Goal: Task Accomplishment & Management: Manage account settings

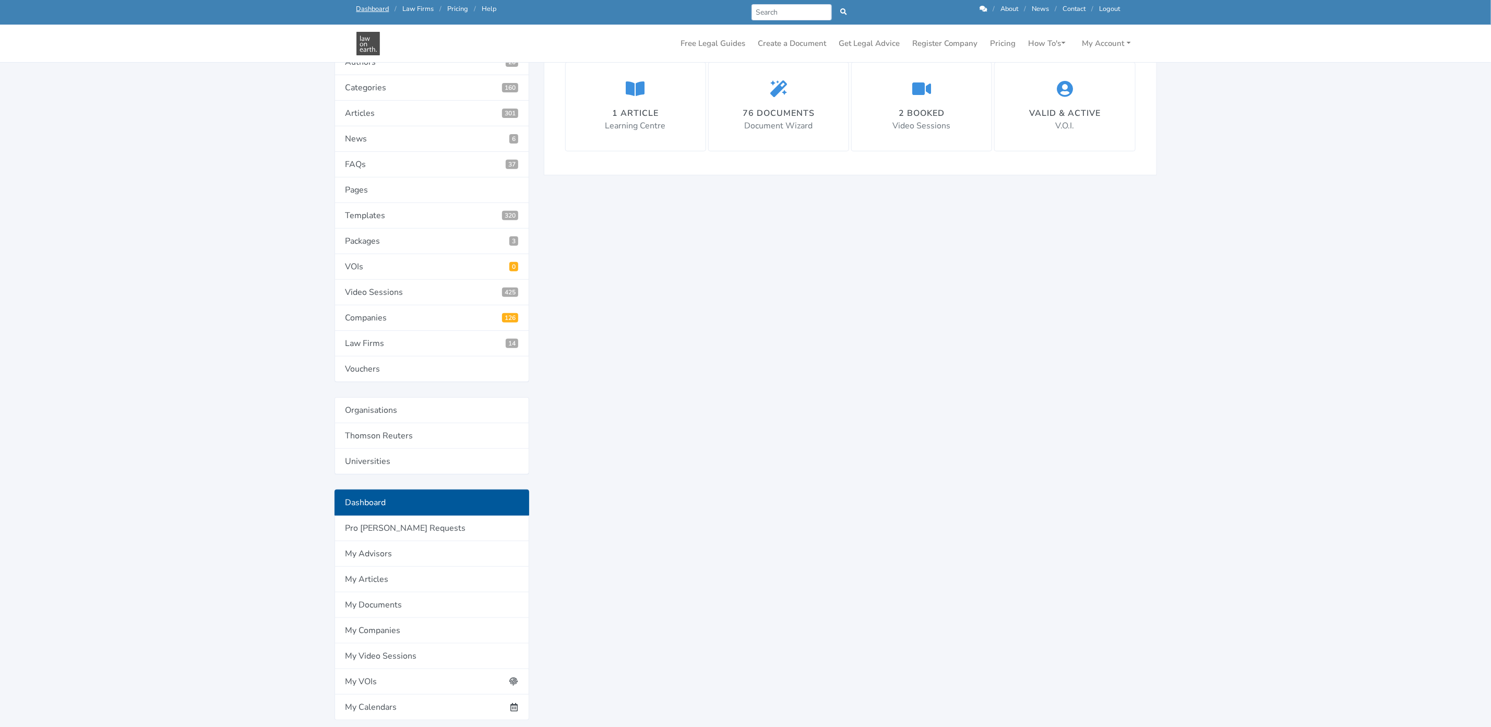
scroll to position [235, 0]
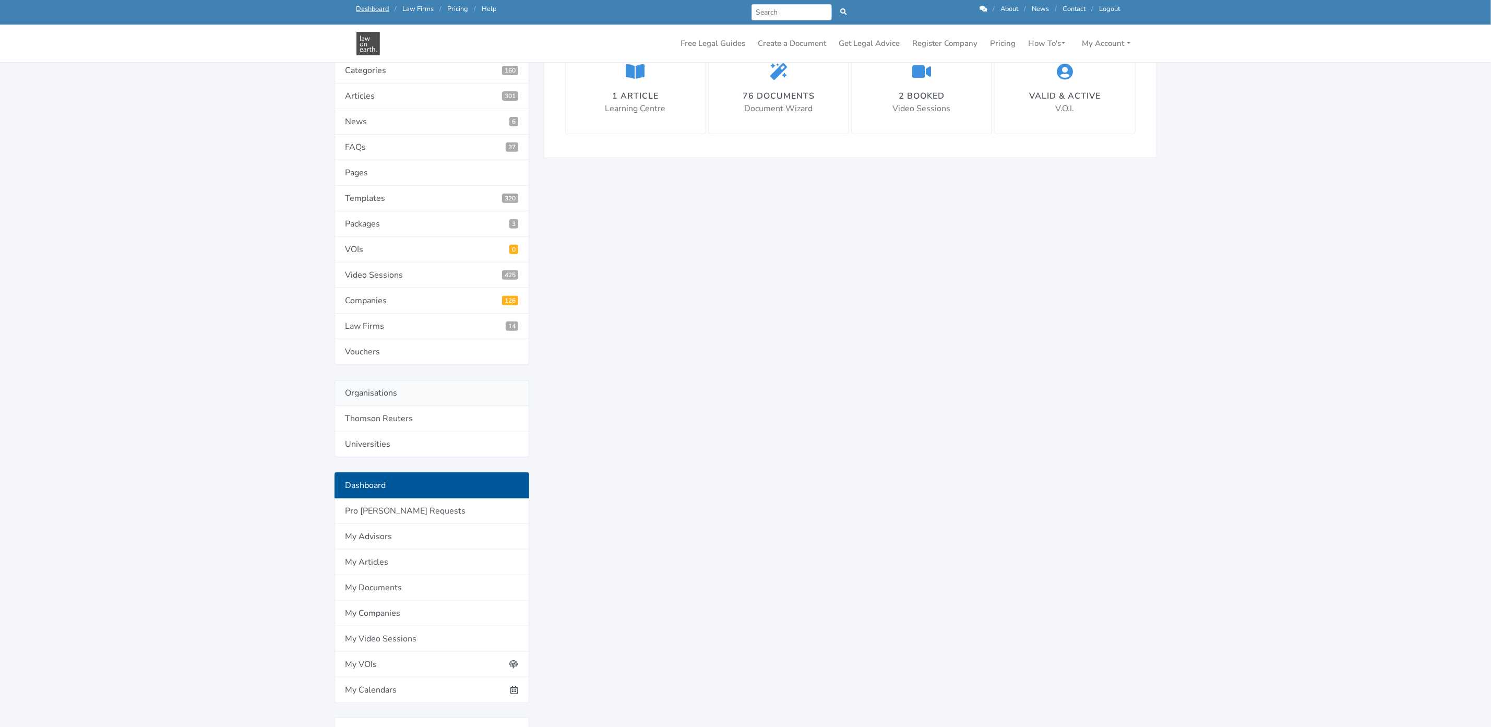
click at [364, 395] on link "Organisations" at bounding box center [432, 393] width 195 height 26
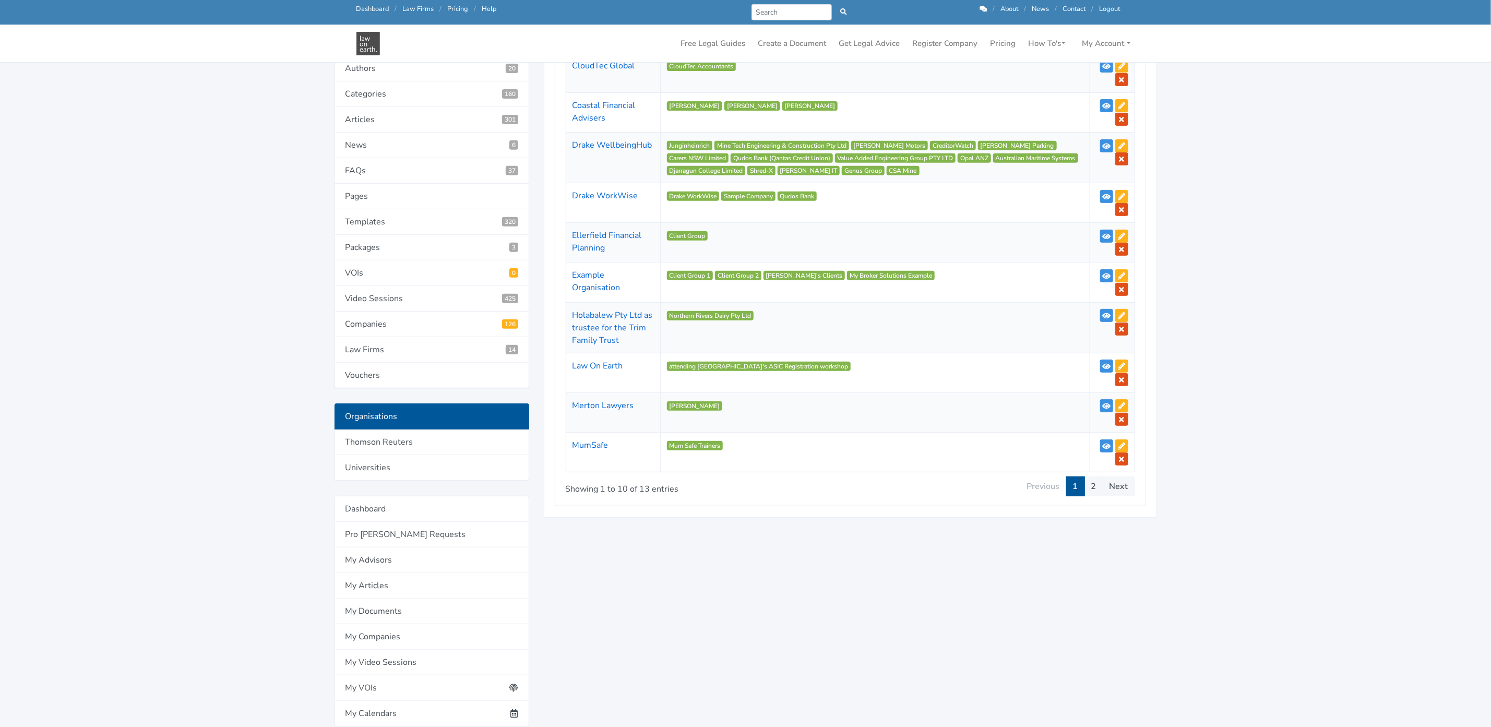
scroll to position [78, 0]
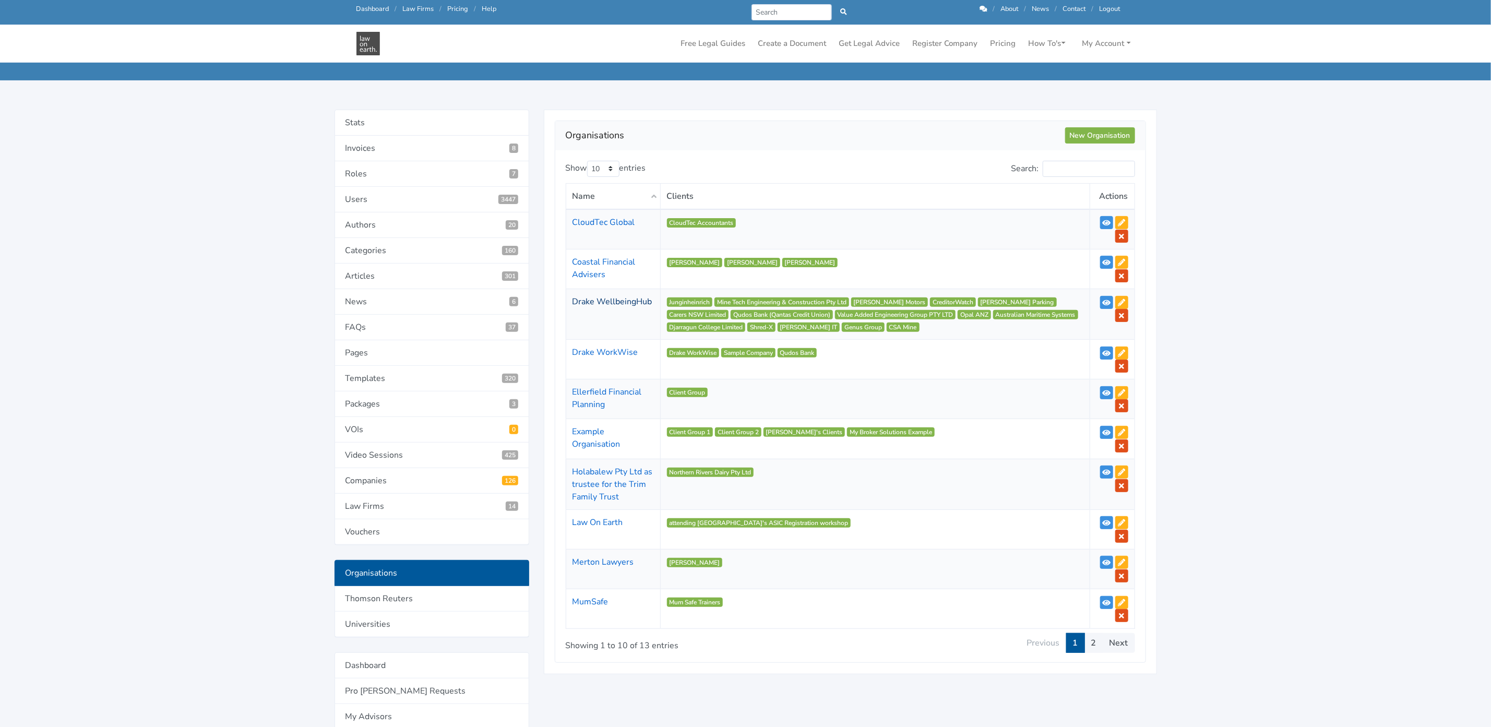
click at [583, 300] on link "Drake WellbeingHub" at bounding box center [613, 301] width 80 height 11
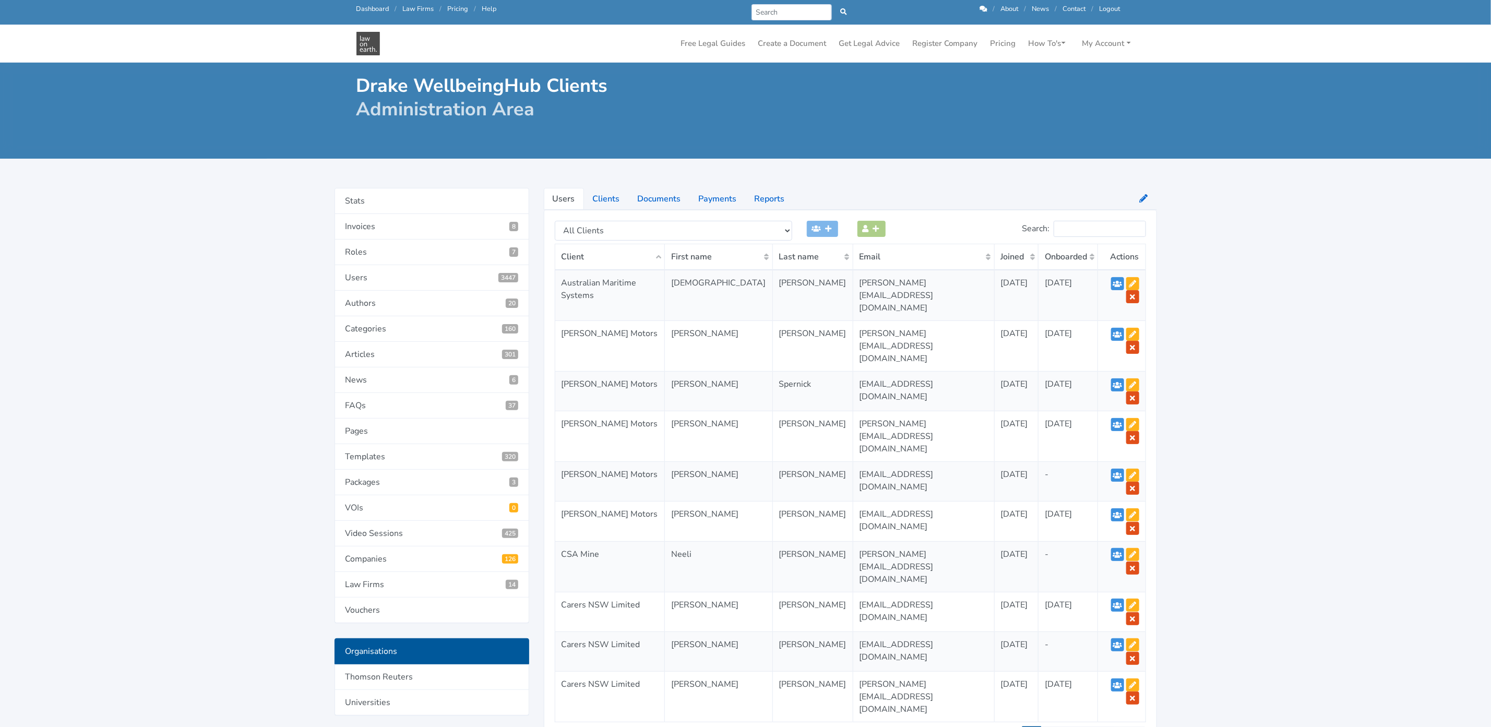
scroll to position [78, 0]
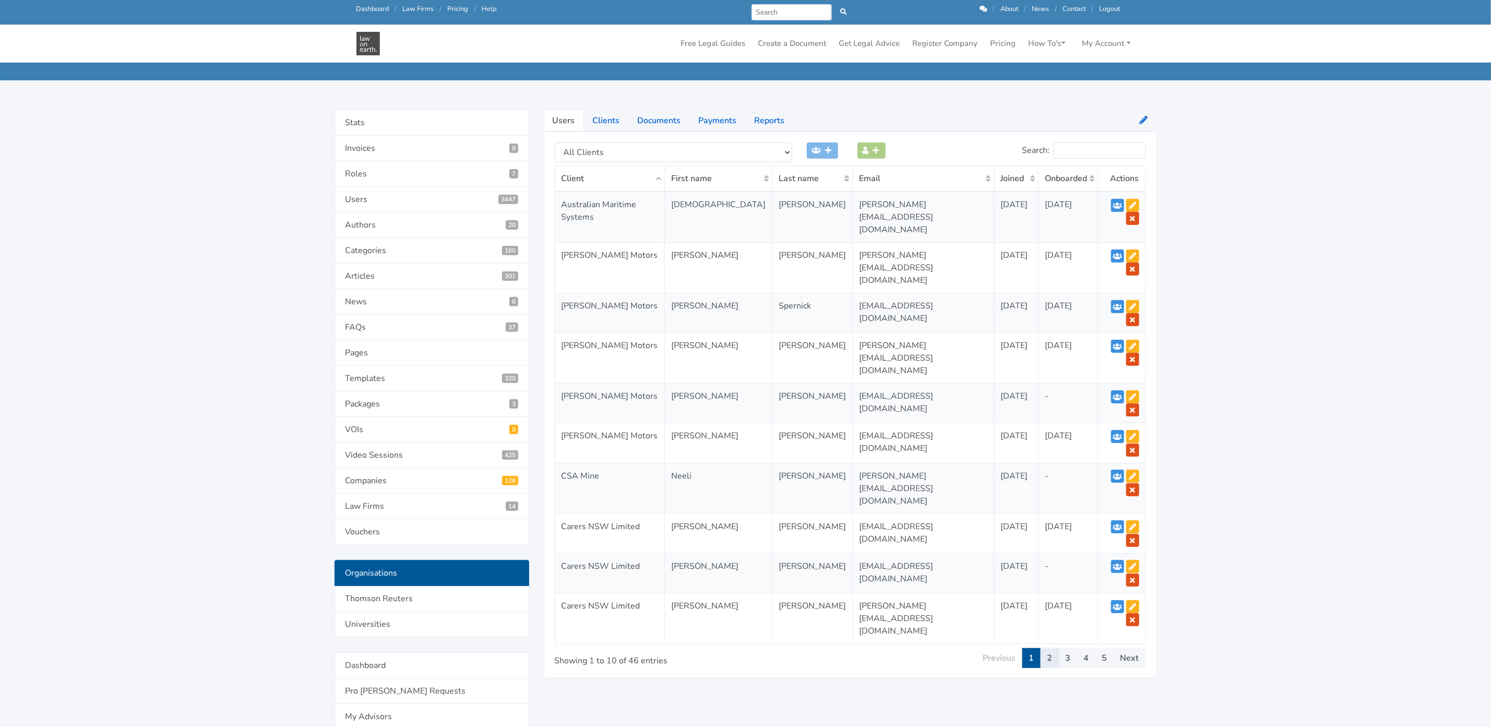
click at [1048, 648] on link "2" at bounding box center [1050, 658] width 19 height 20
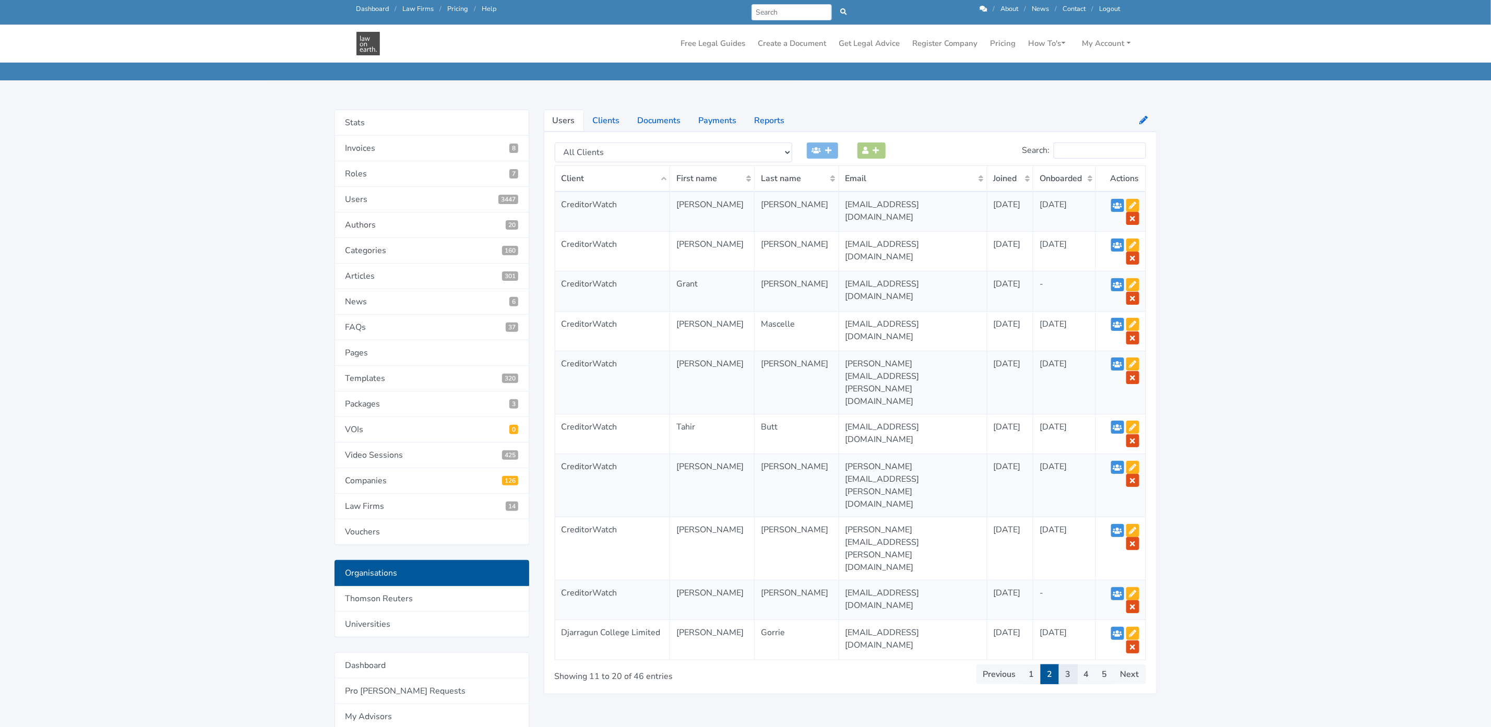
click at [1064, 665] on link "3" at bounding box center [1068, 675] width 19 height 20
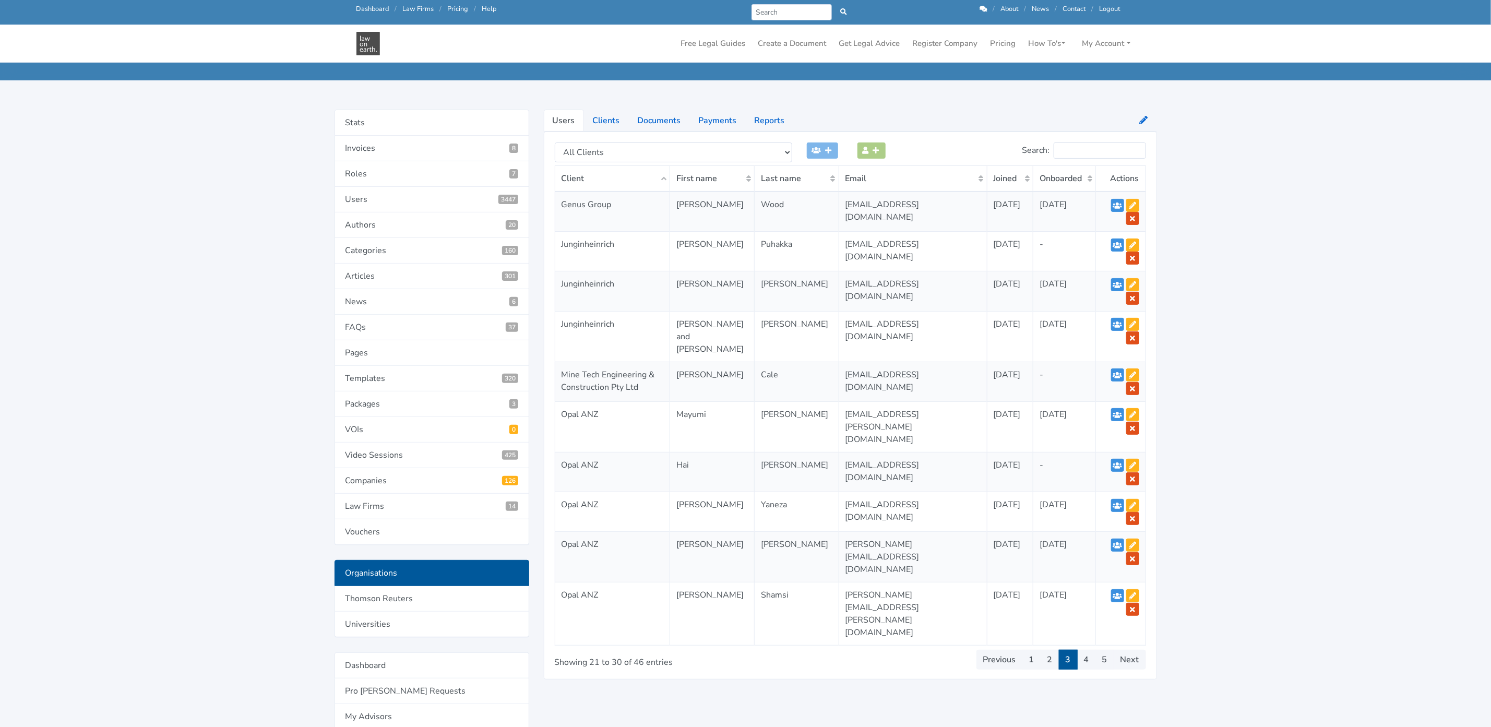
click at [1001, 420] on td "14/8/2025" at bounding box center [1010, 426] width 46 height 51
click at [1133, 412] on icon at bounding box center [1132, 414] width 7 height 7
